Goal: Find specific page/section: Find specific page/section

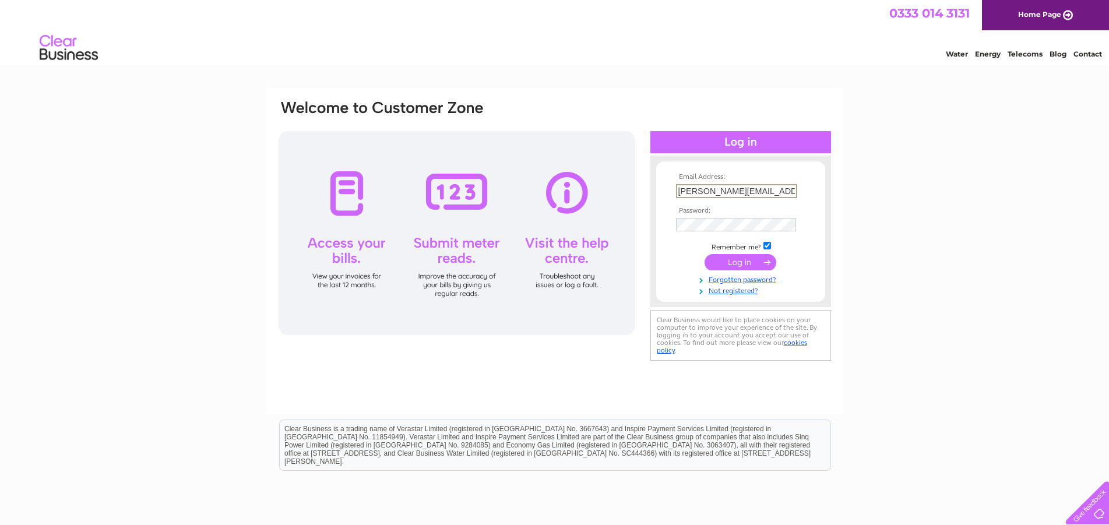
type input "[PERSON_NAME][EMAIL_ADDRESS][PERSON_NAME][DOMAIN_NAME]"
click at [738, 260] on input "submit" at bounding box center [740, 262] width 72 height 16
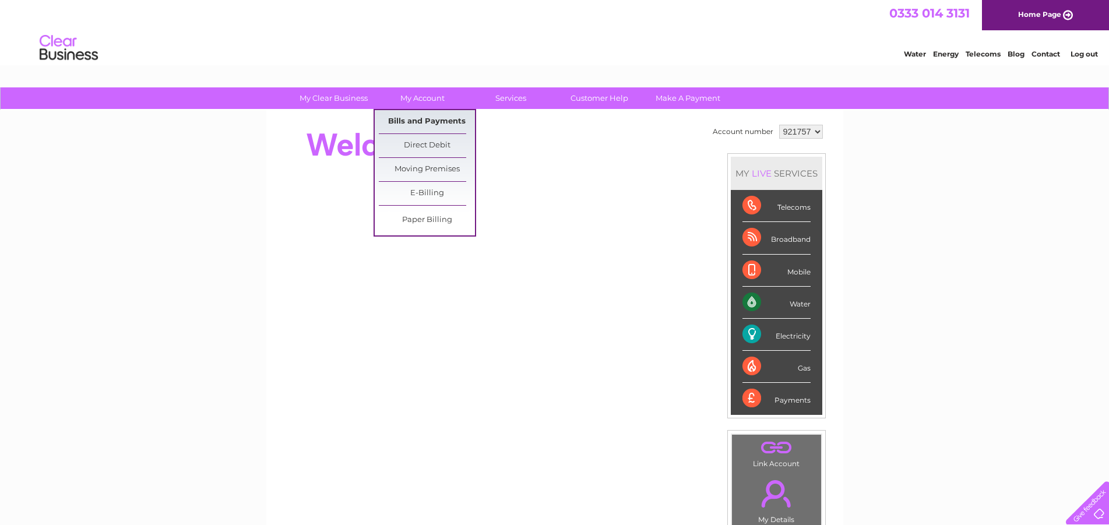
click at [407, 120] on link "Bills and Payments" at bounding box center [427, 121] width 96 height 23
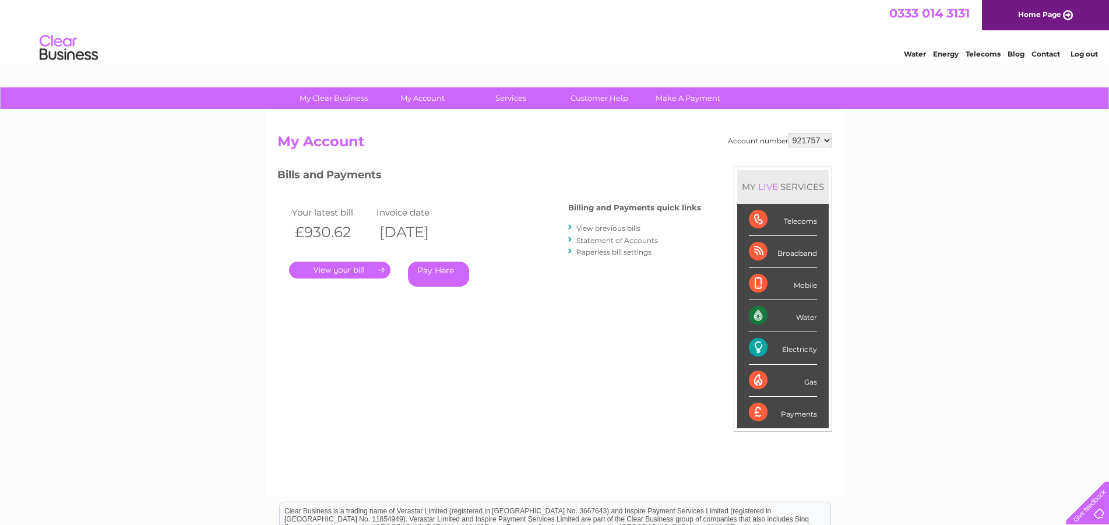
click at [359, 268] on link "." at bounding box center [339, 270] width 101 height 17
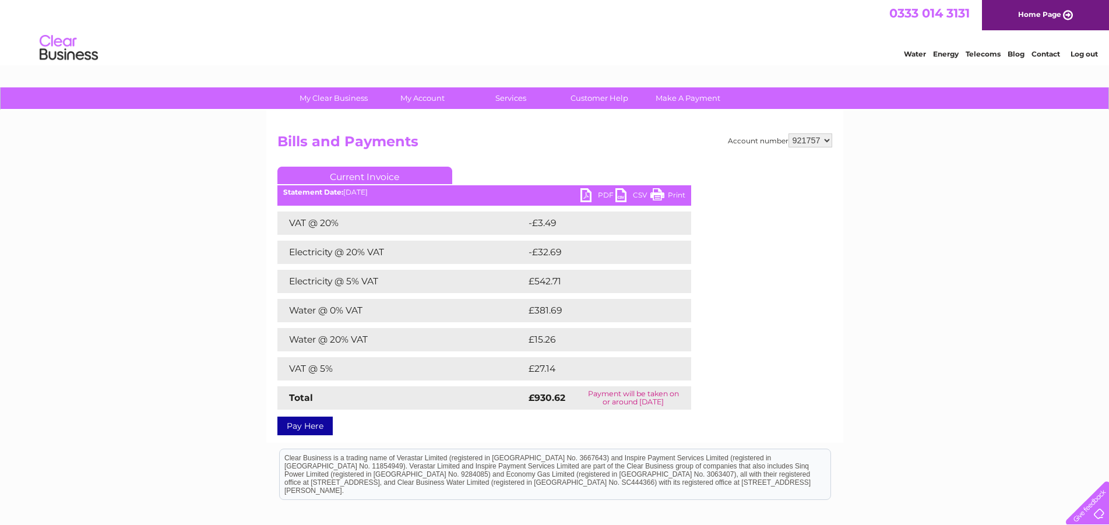
click at [595, 194] on link "PDF" at bounding box center [597, 196] width 35 height 17
